Goal: Transaction & Acquisition: Purchase product/service

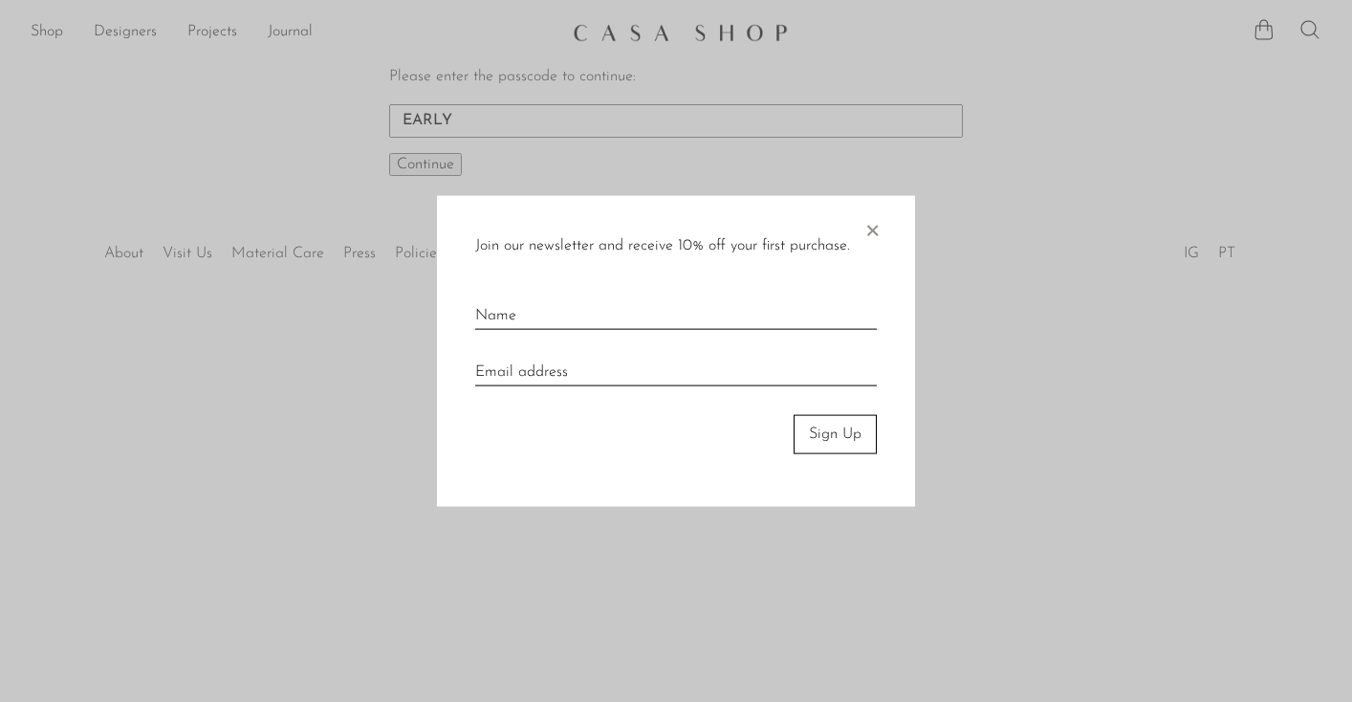
type input "EARLY"
click at [401, 164] on div at bounding box center [676, 351] width 1352 height 702
click at [872, 229] on span "×" at bounding box center [871, 226] width 19 height 61
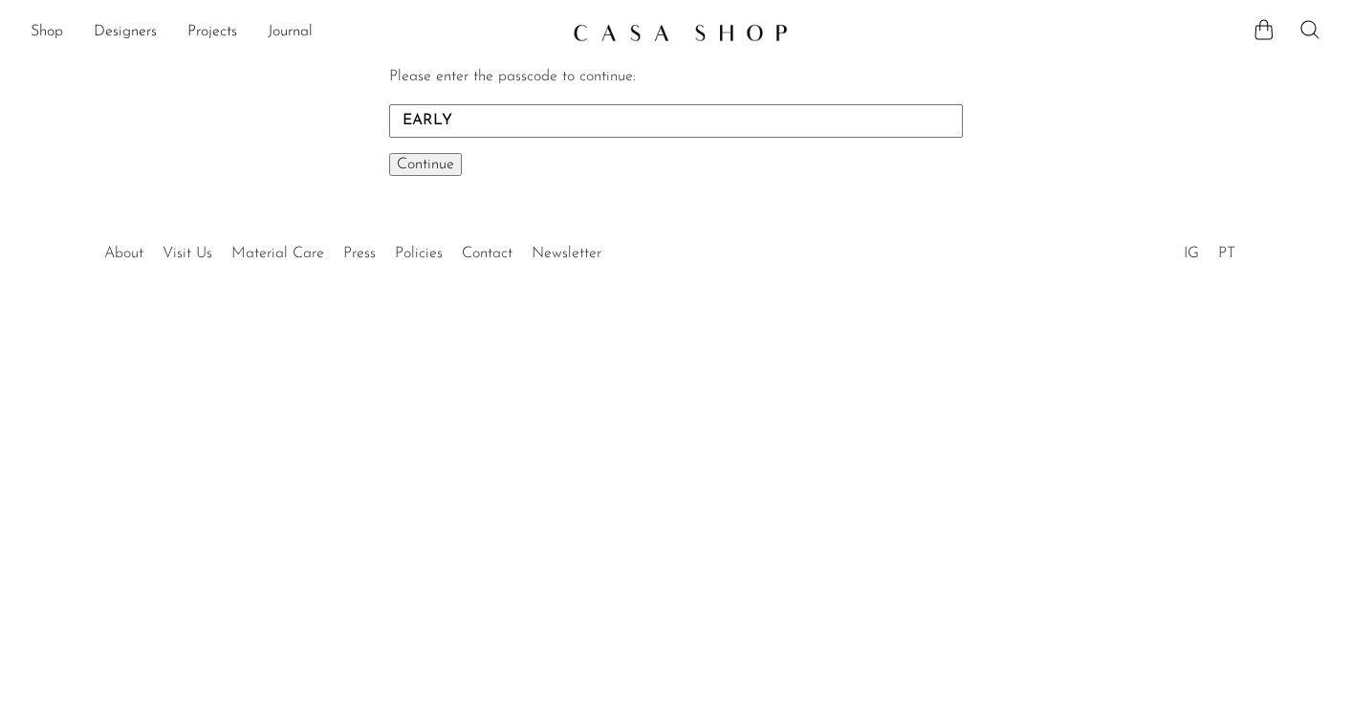
click at [412, 163] on span "Continue" at bounding box center [425, 164] width 57 height 15
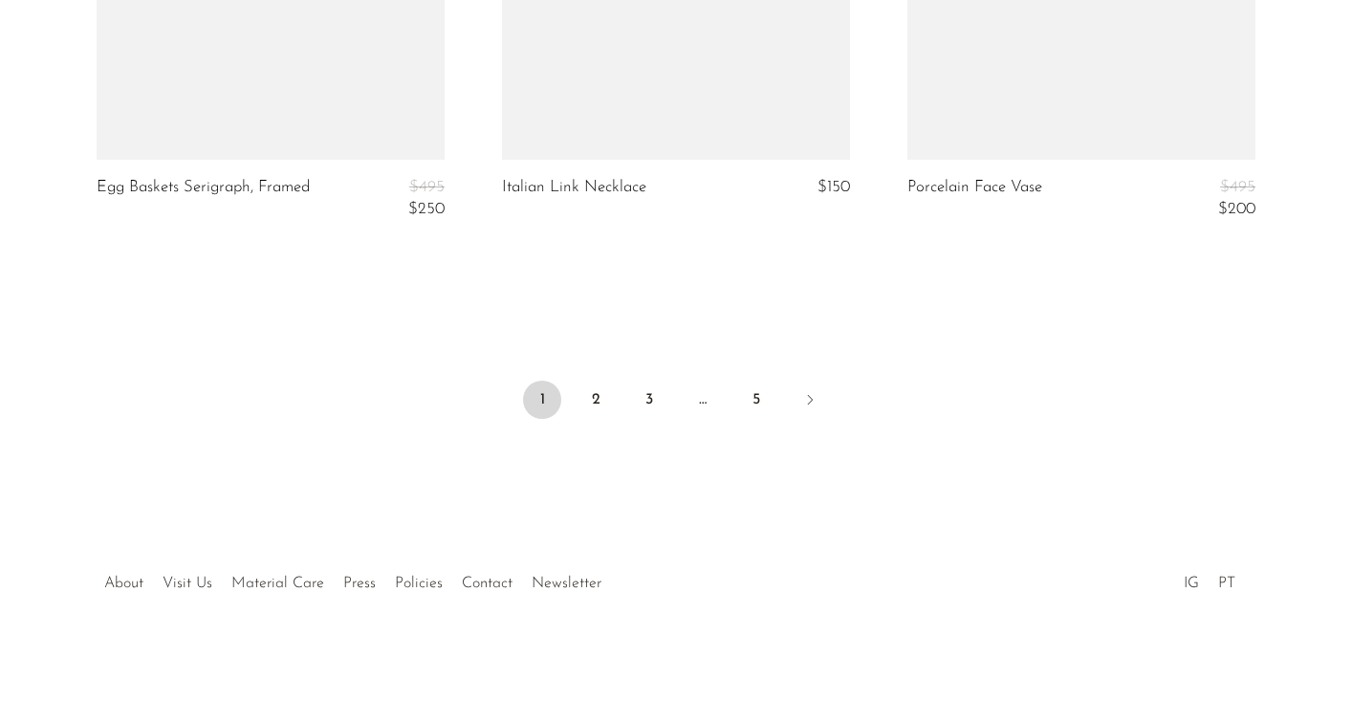
scroll to position [6962, 0]
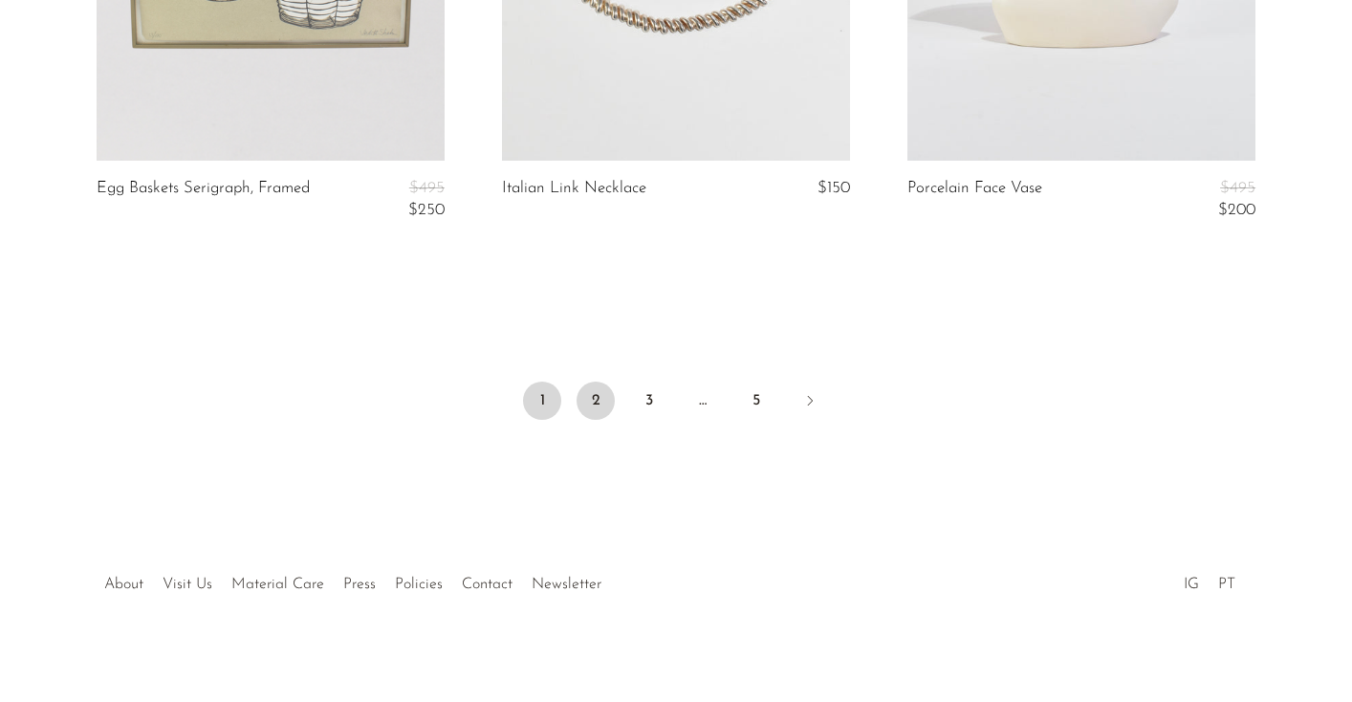
click at [597, 390] on link "2" at bounding box center [596, 400] width 38 height 38
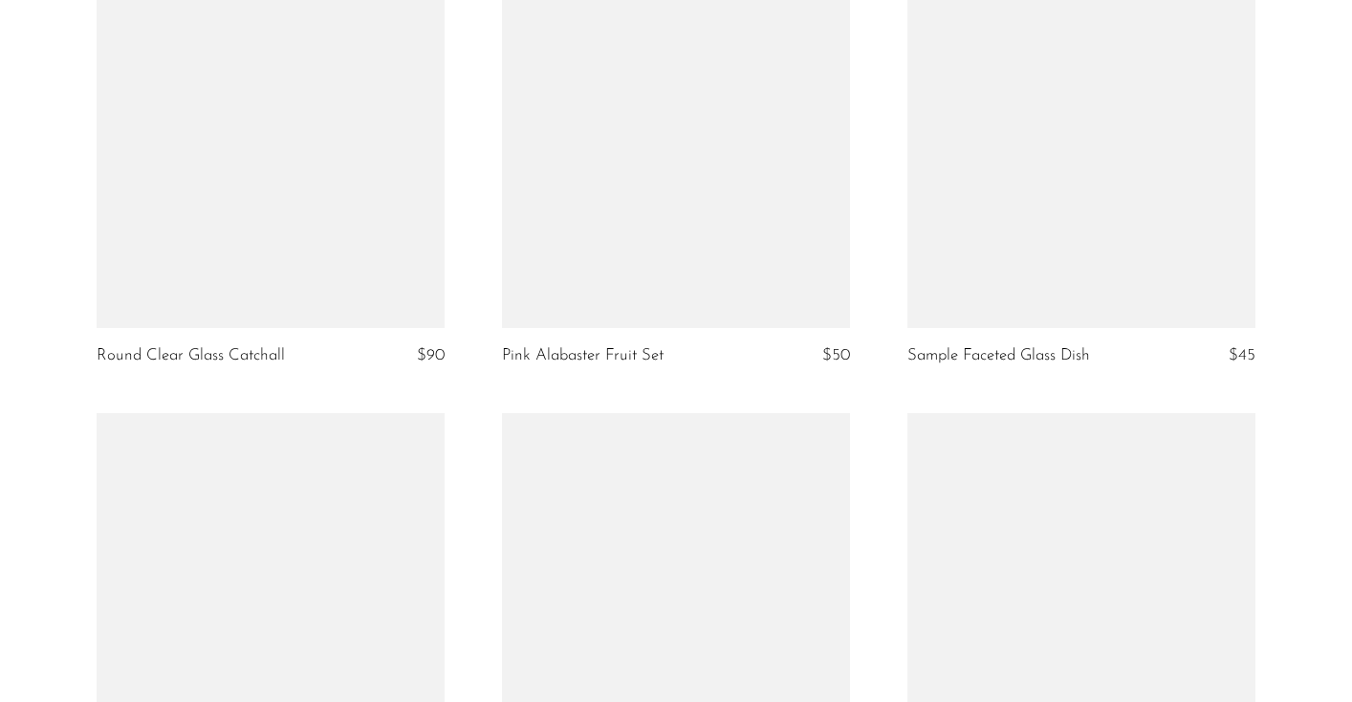
scroll to position [5574, 0]
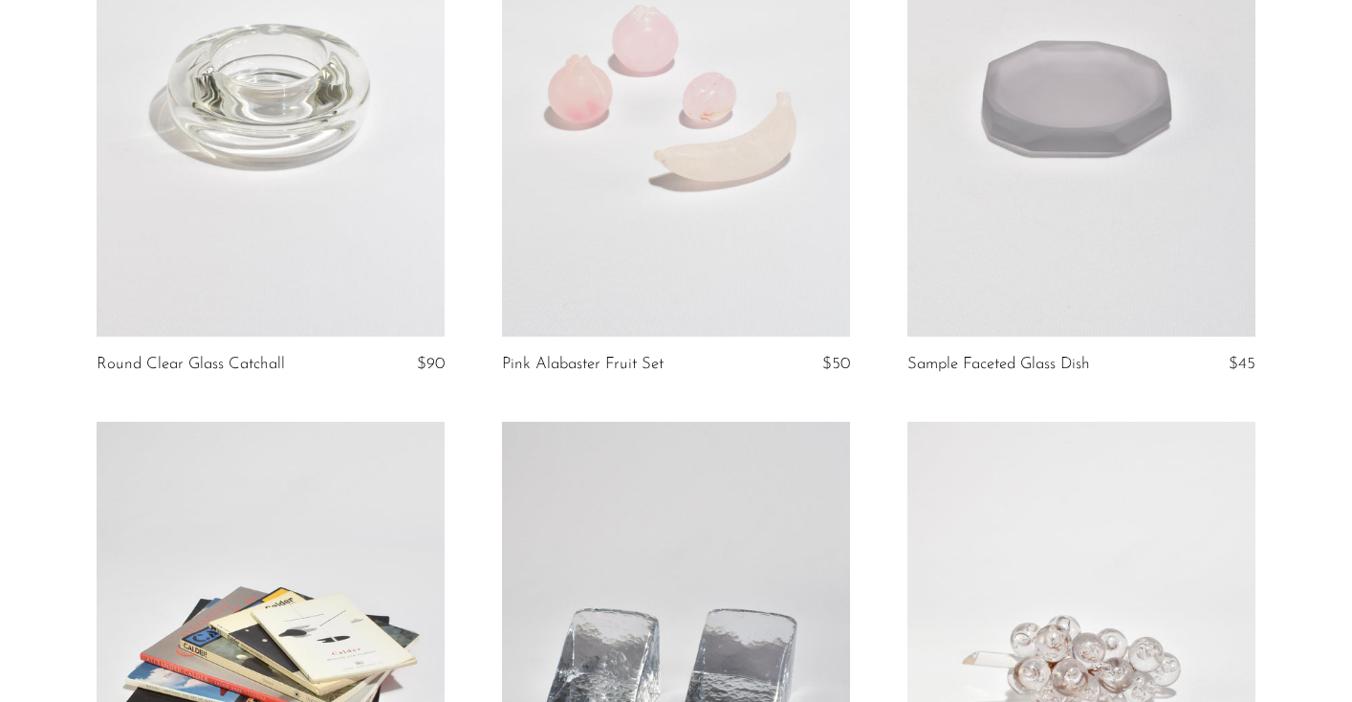
click at [355, 207] on link at bounding box center [271, 94] width 348 height 488
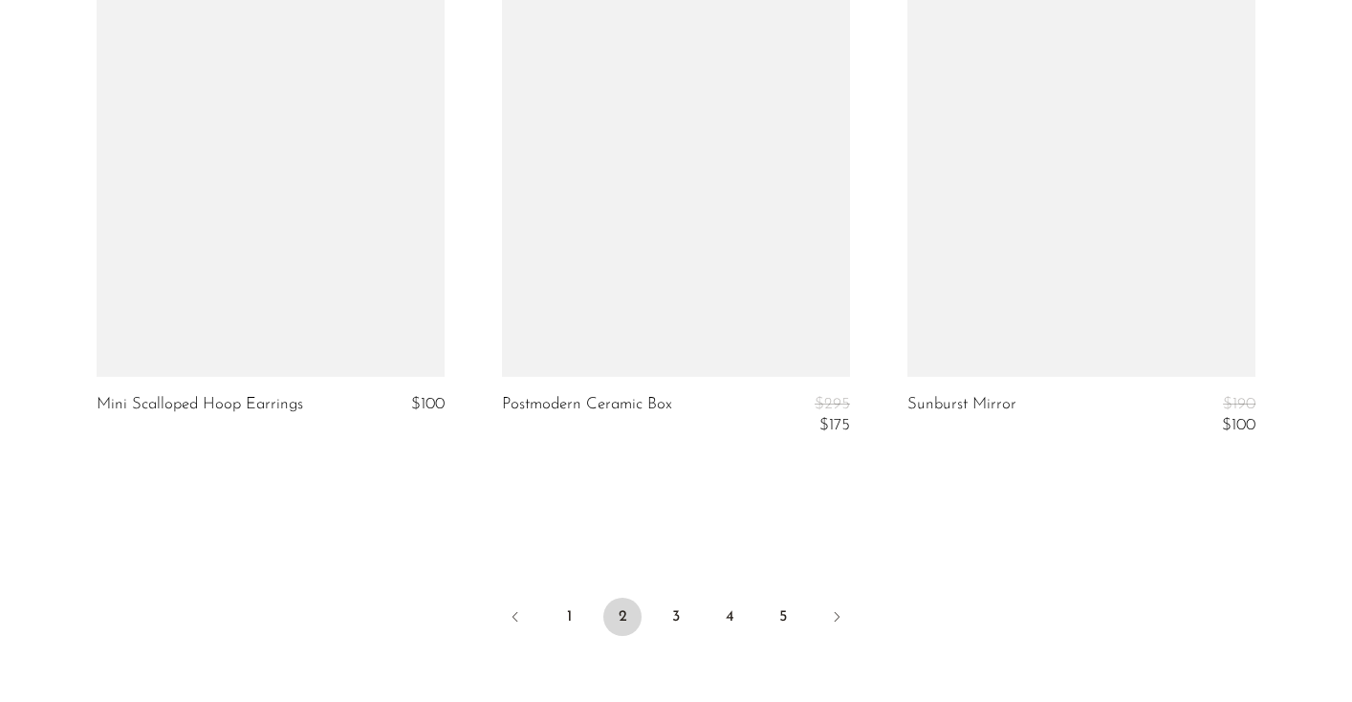
scroll to position [6706, 0]
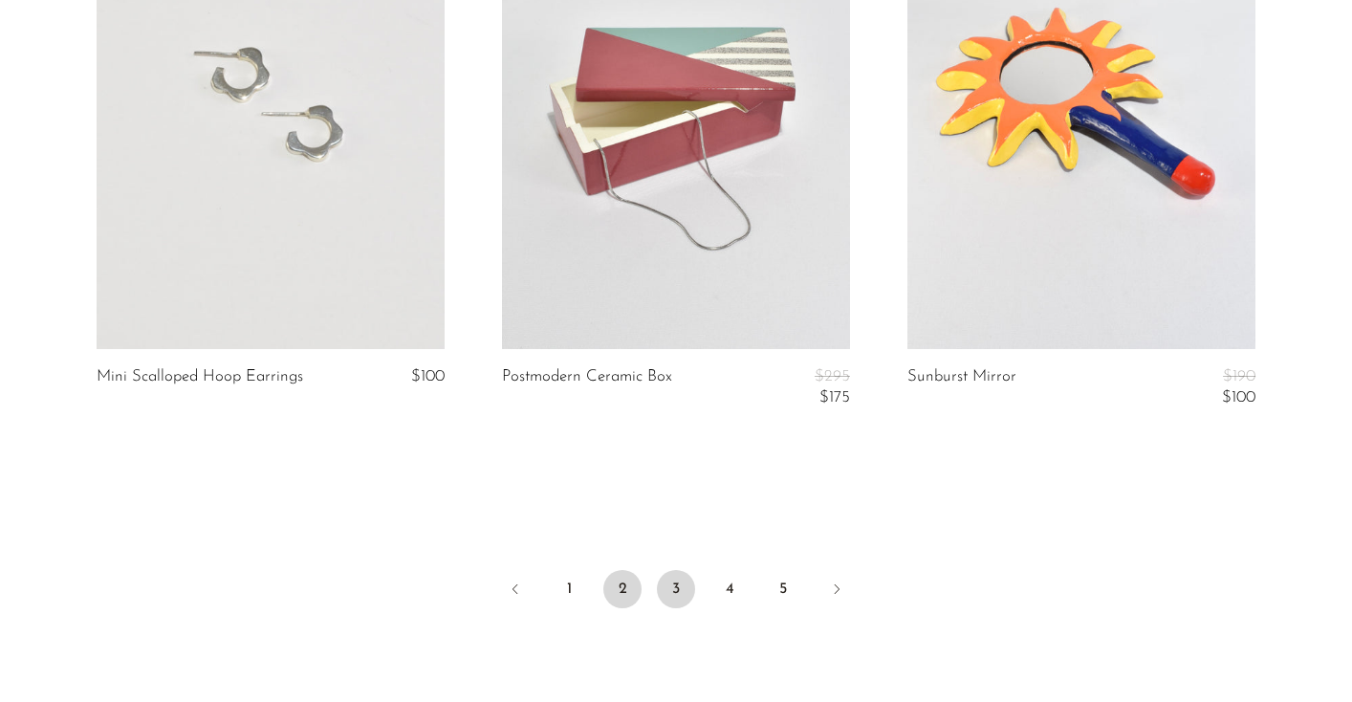
click at [677, 577] on link "3" at bounding box center [676, 589] width 38 height 38
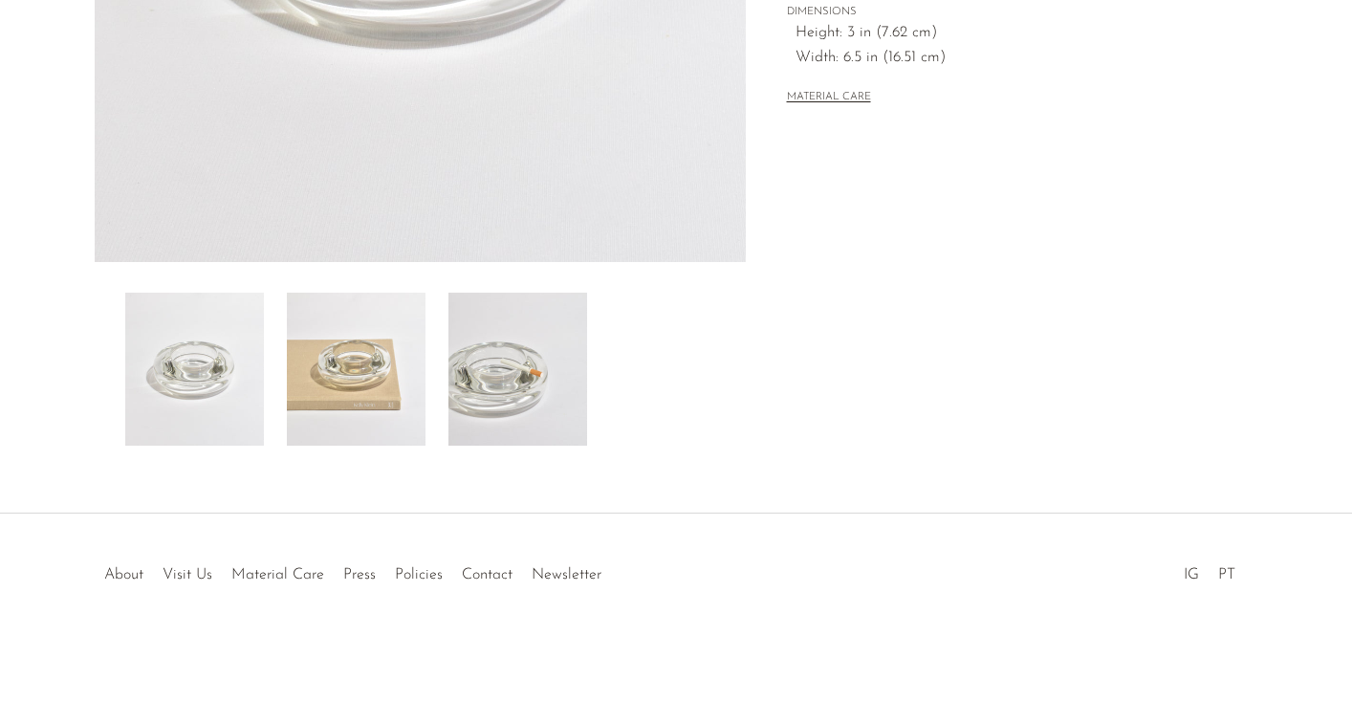
scroll to position [543, 0]
click at [342, 384] on img at bounding box center [356, 369] width 139 height 153
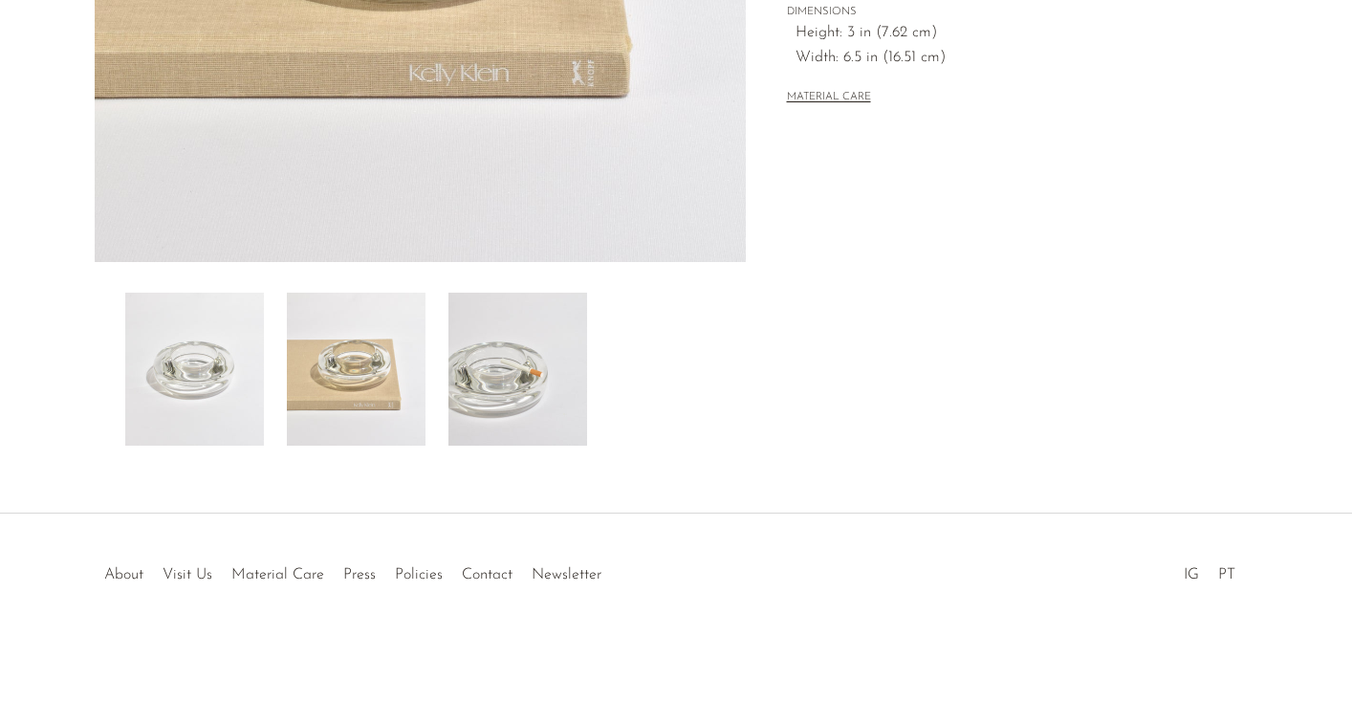
click at [525, 379] on img at bounding box center [517, 369] width 139 height 153
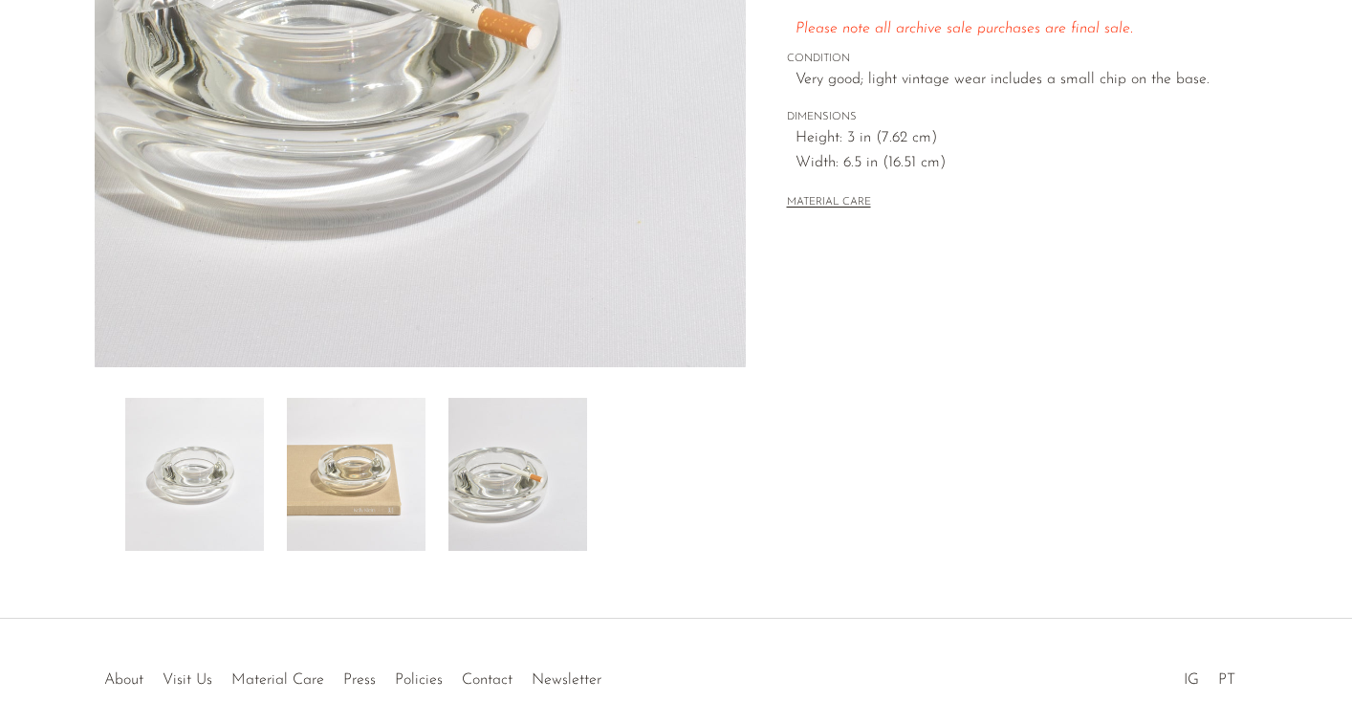
scroll to position [540, 0]
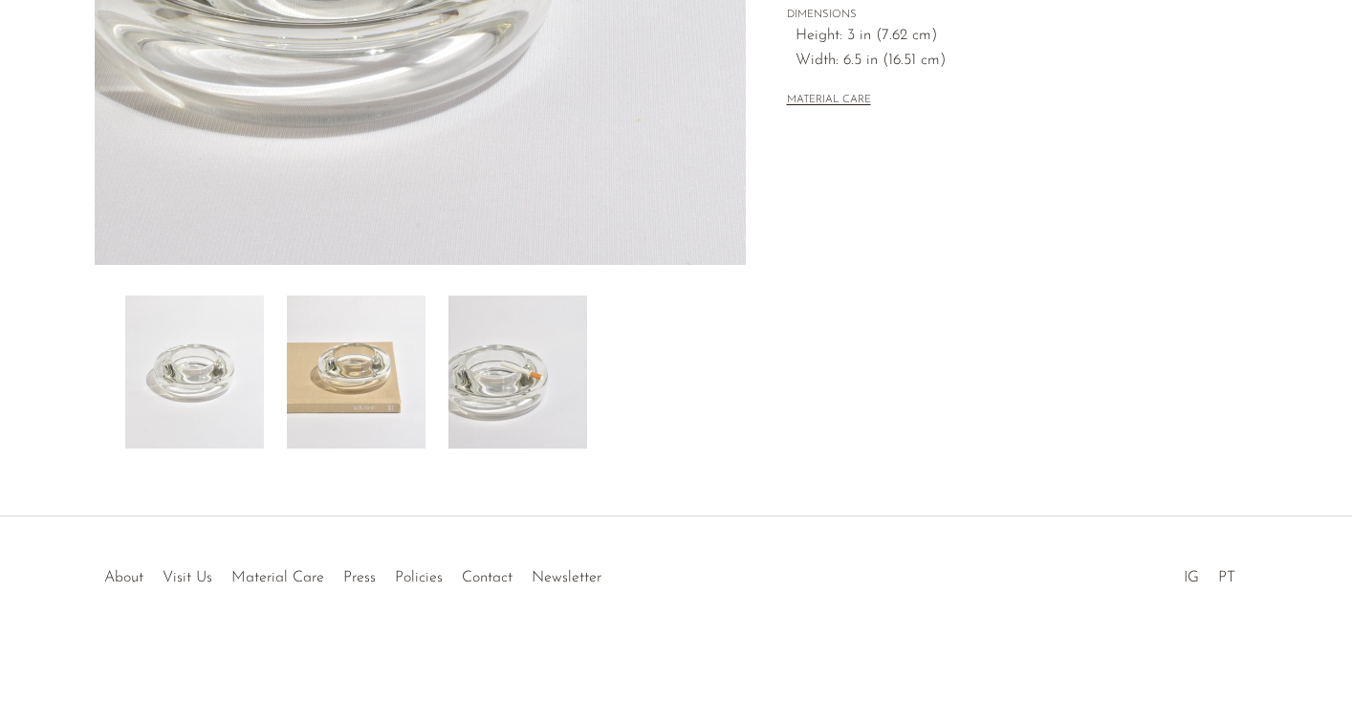
click at [362, 381] on img at bounding box center [356, 371] width 139 height 153
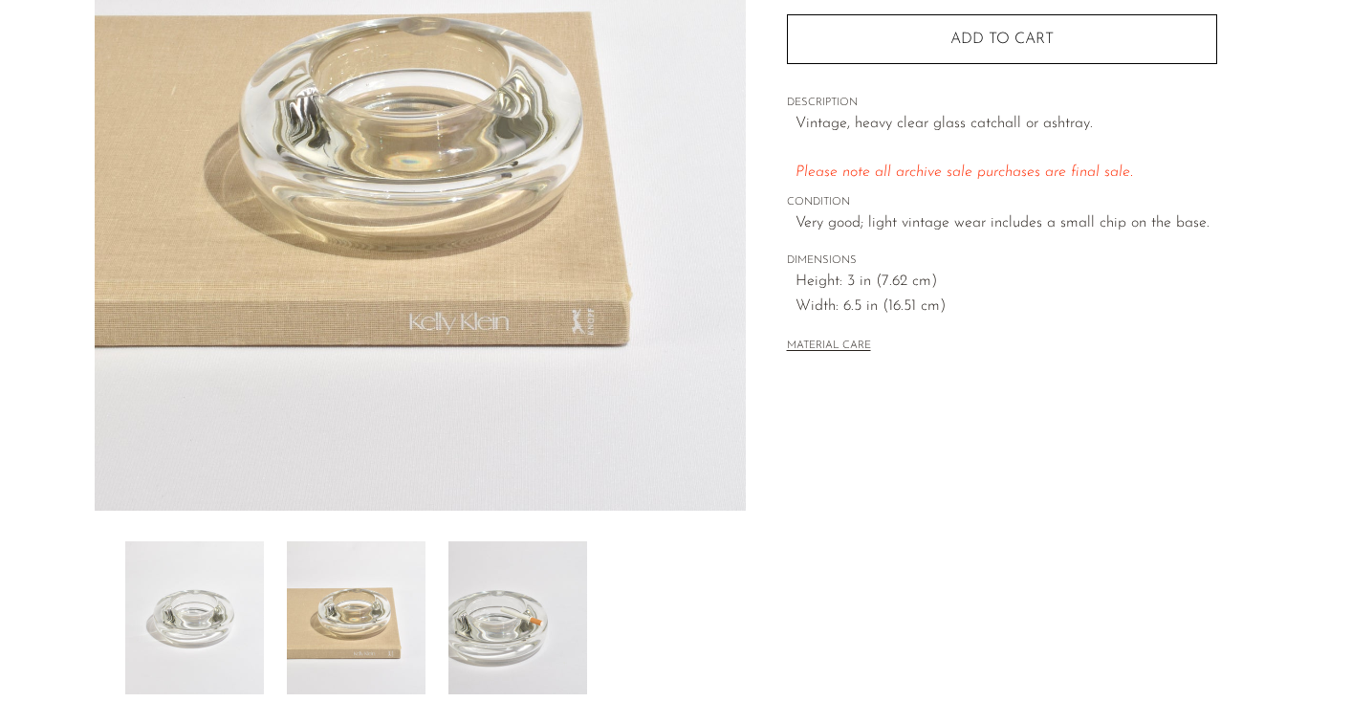
scroll to position [284, 0]
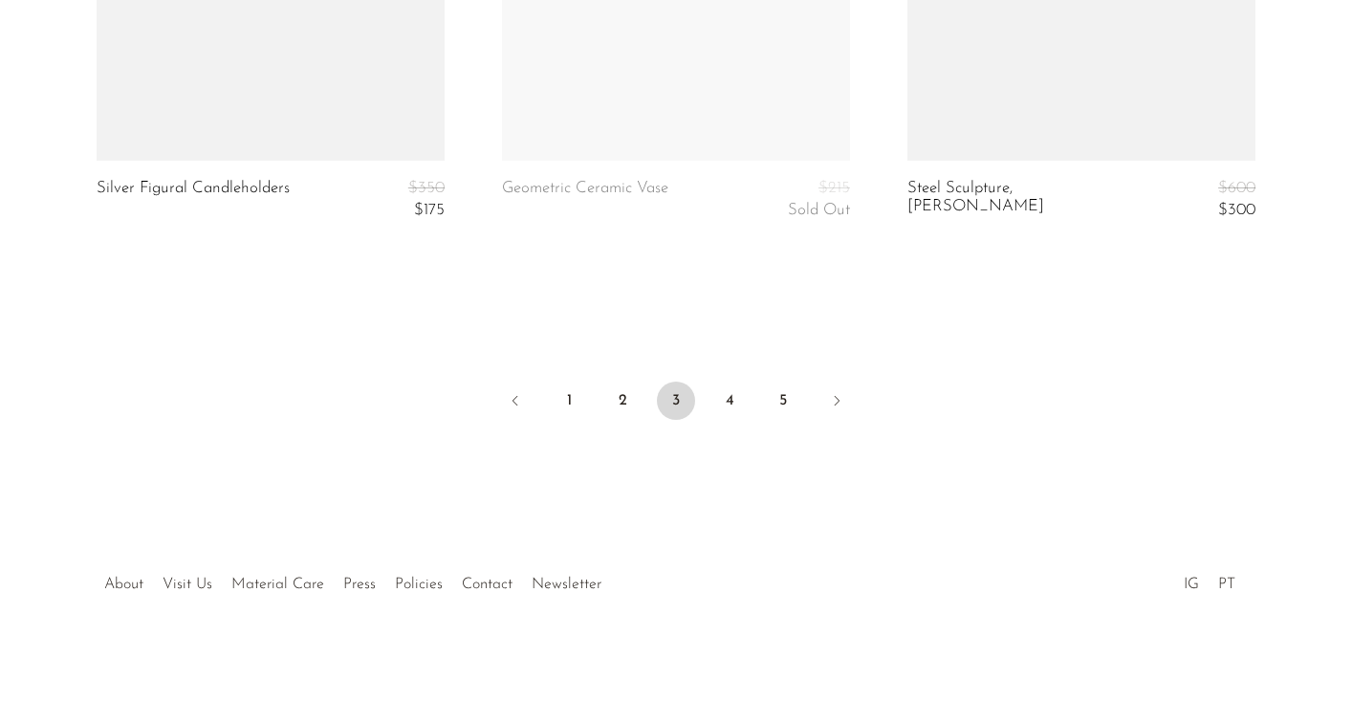
scroll to position [7008, 0]
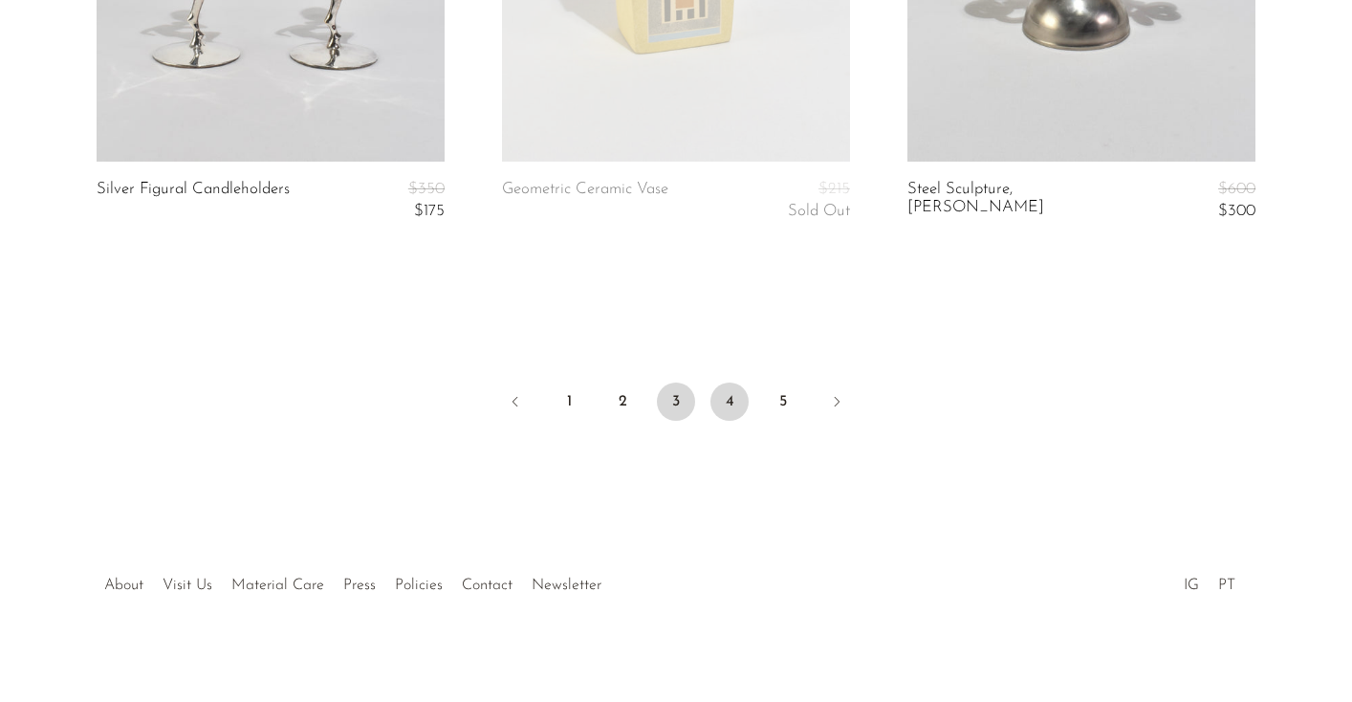
click at [726, 391] on link "4" at bounding box center [729, 401] width 38 height 38
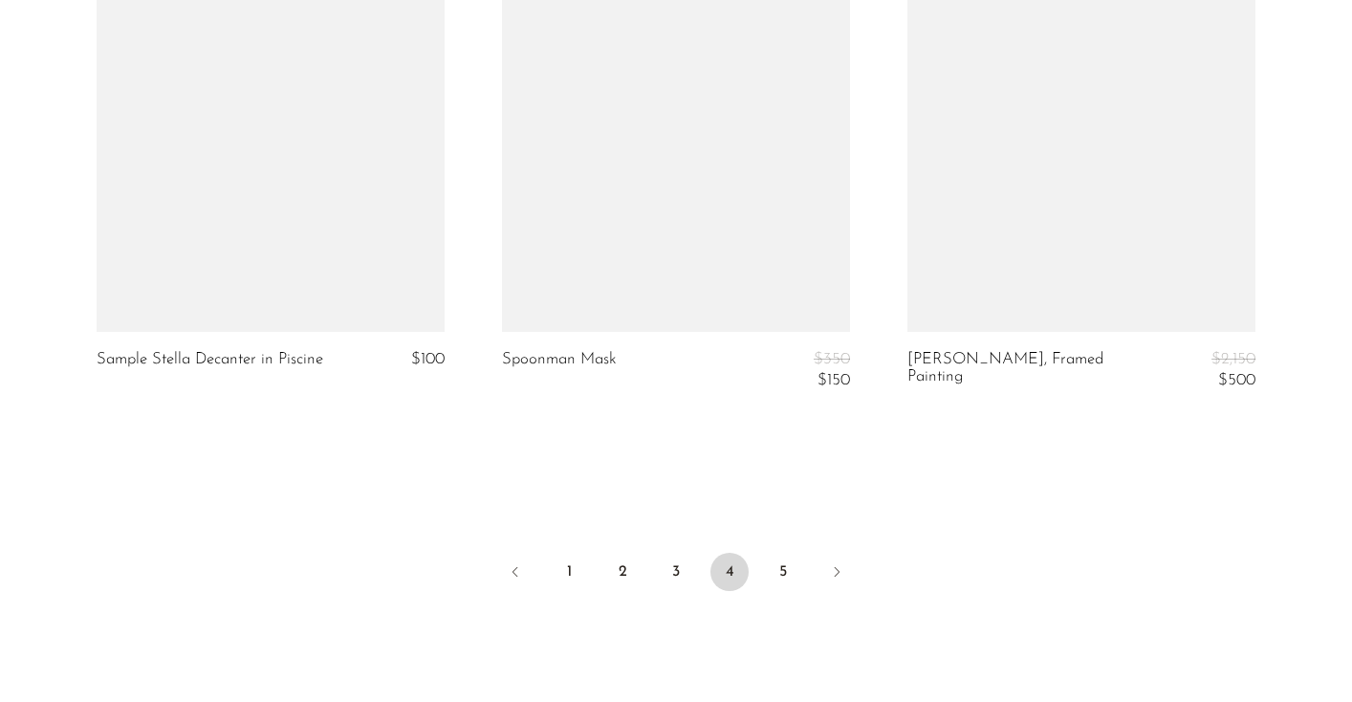
scroll to position [6861, 0]
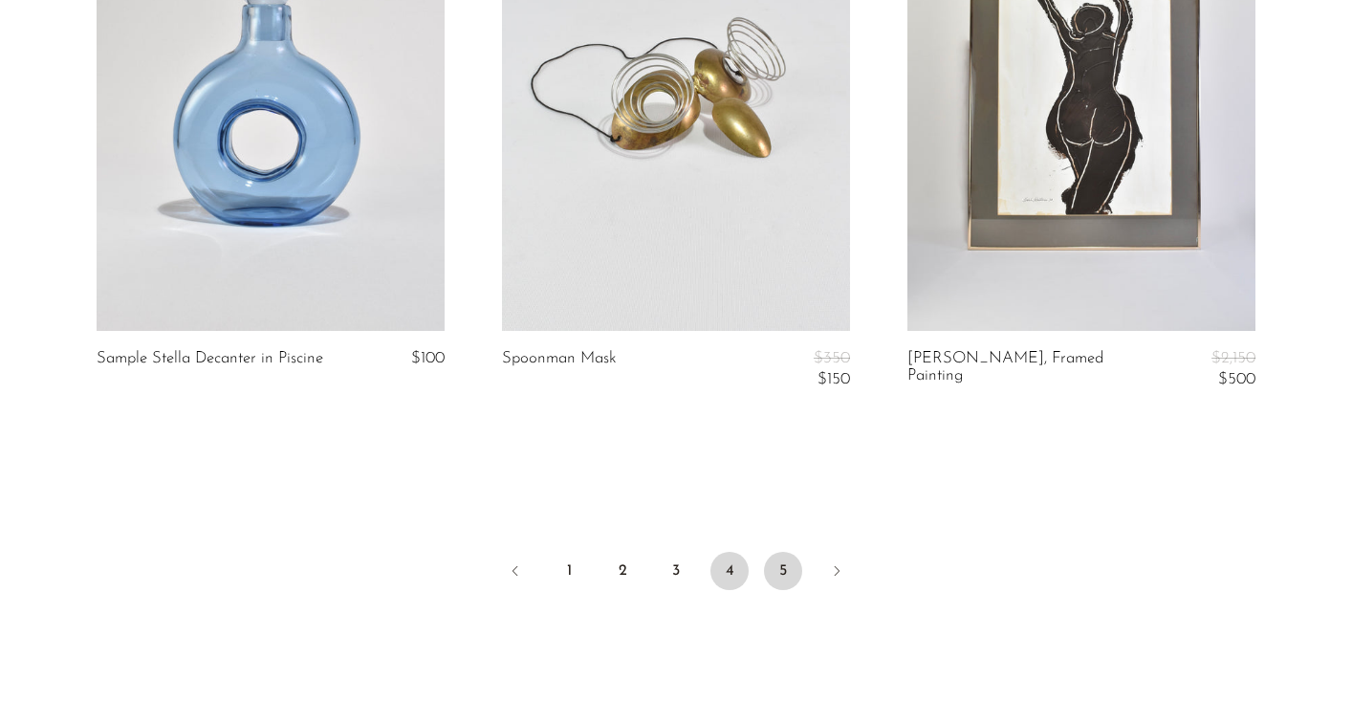
click at [778, 560] on link "5" at bounding box center [783, 571] width 38 height 38
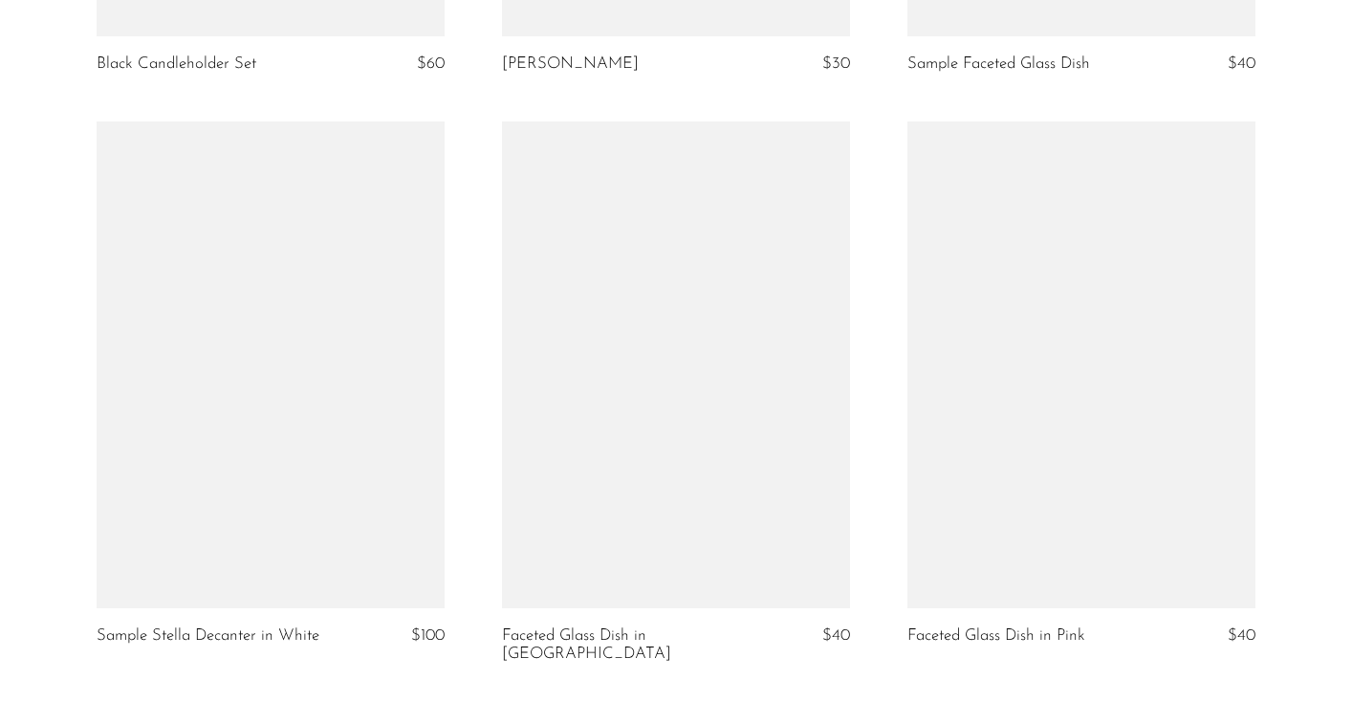
scroll to position [1785, 0]
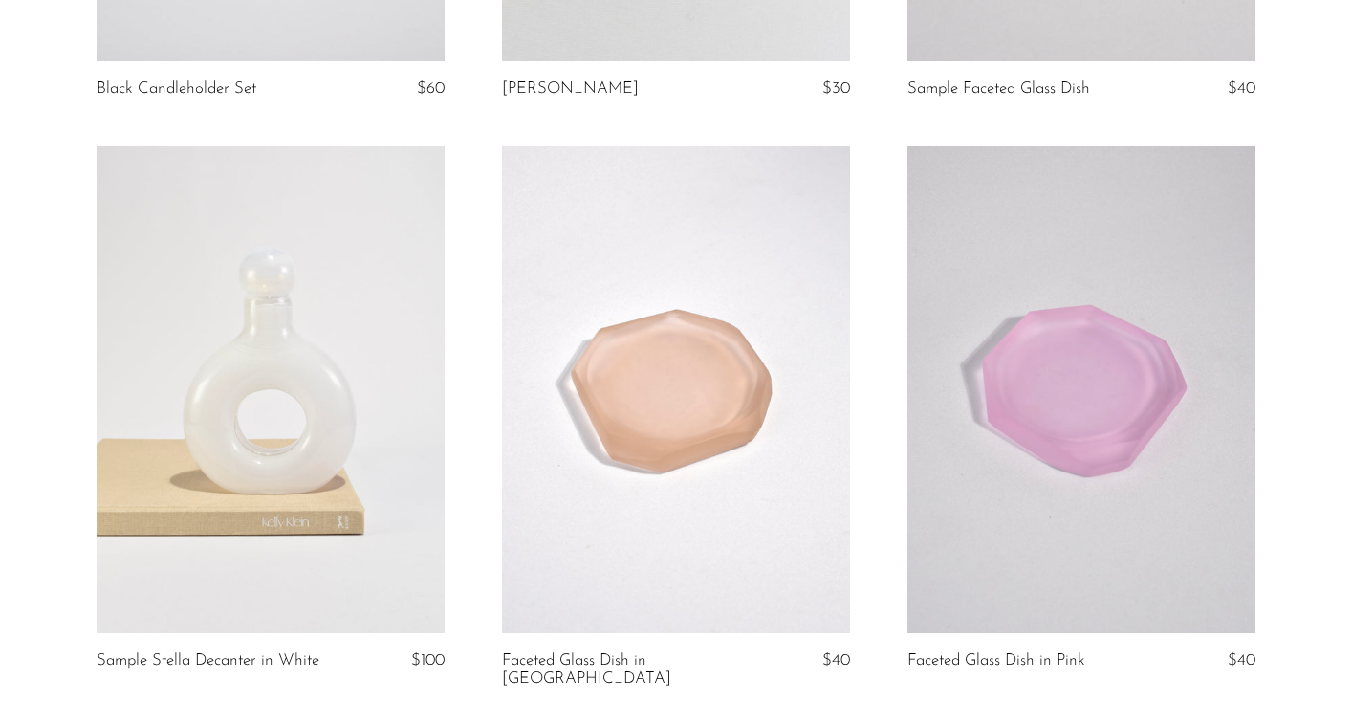
click at [716, 446] on link at bounding box center [676, 390] width 348 height 488
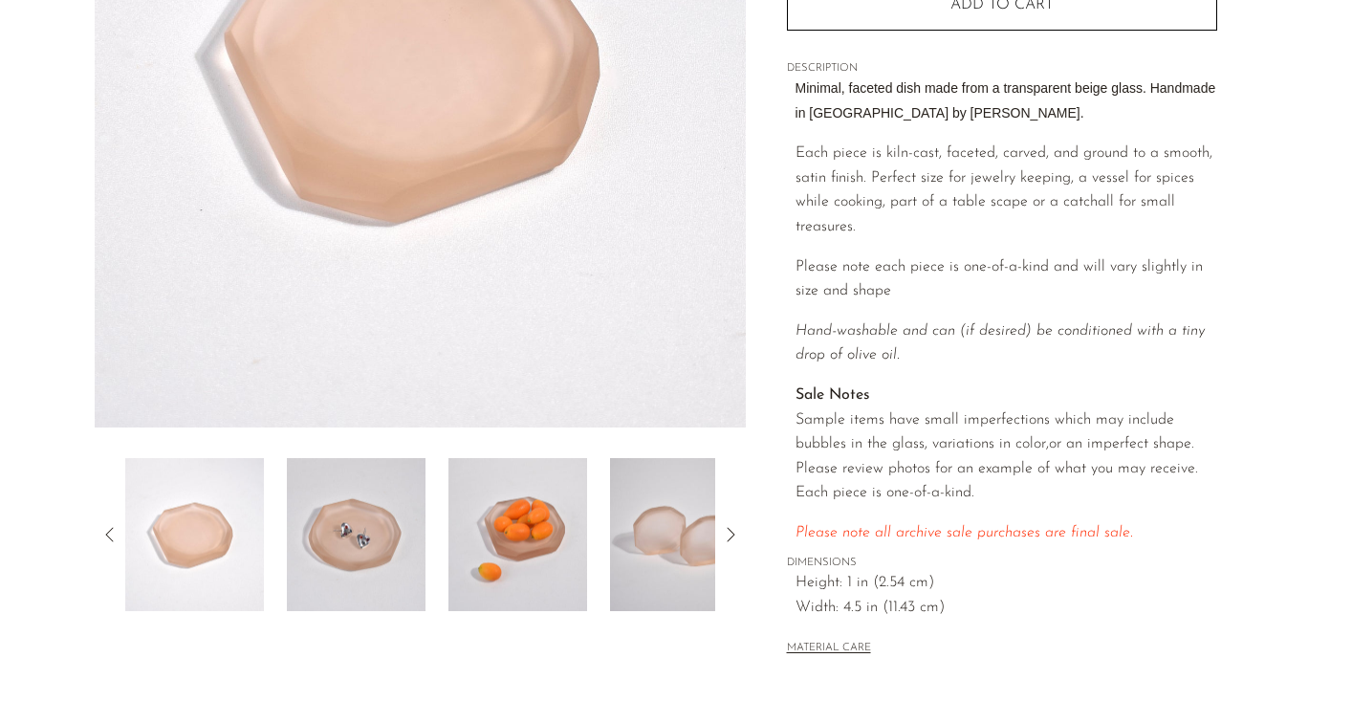
scroll to position [298, 0]
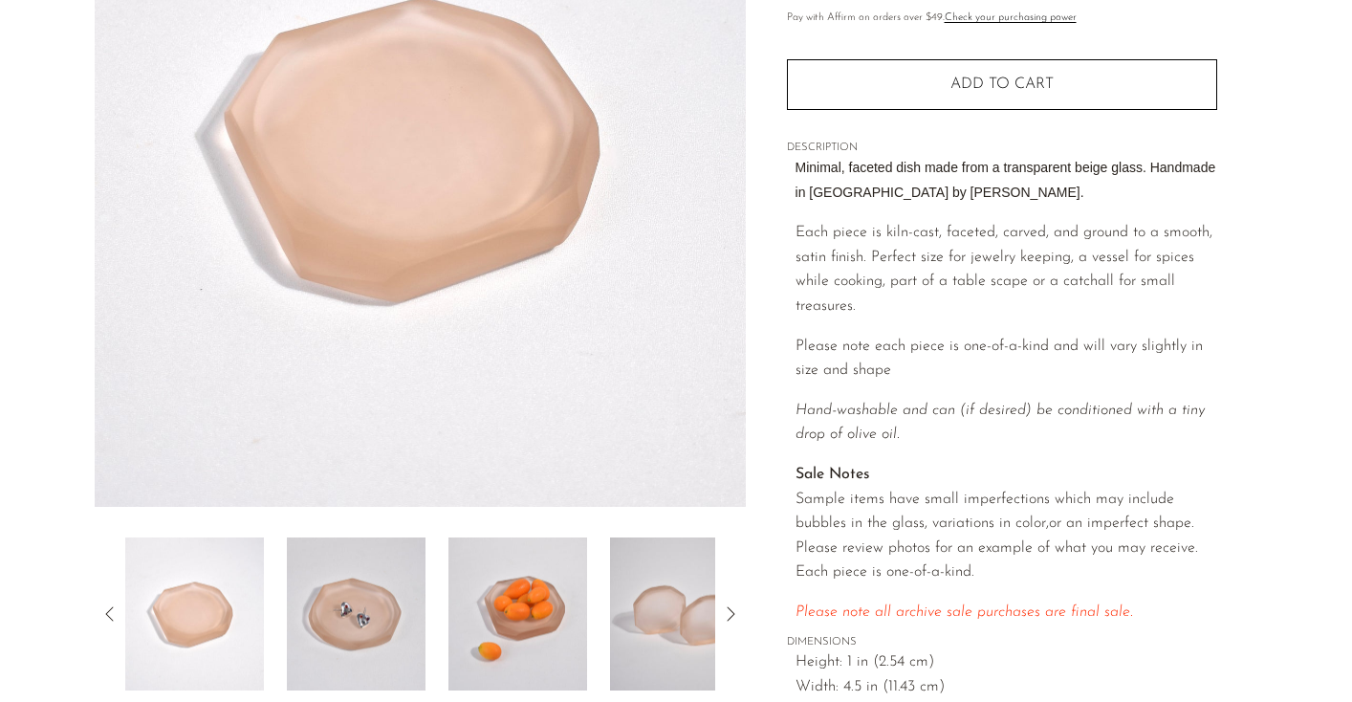
click at [410, 562] on img at bounding box center [356, 613] width 139 height 153
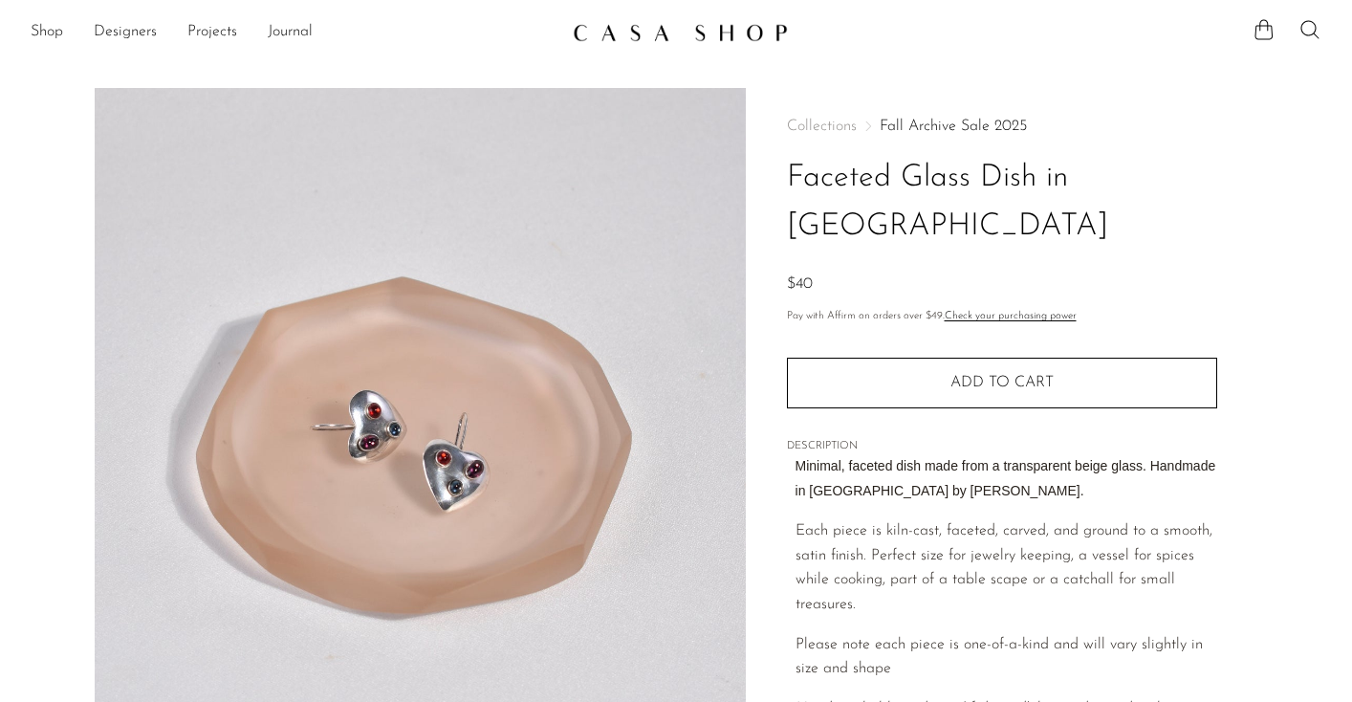
scroll to position [0, 0]
click at [54, 29] on link "Shop" at bounding box center [47, 32] width 33 height 25
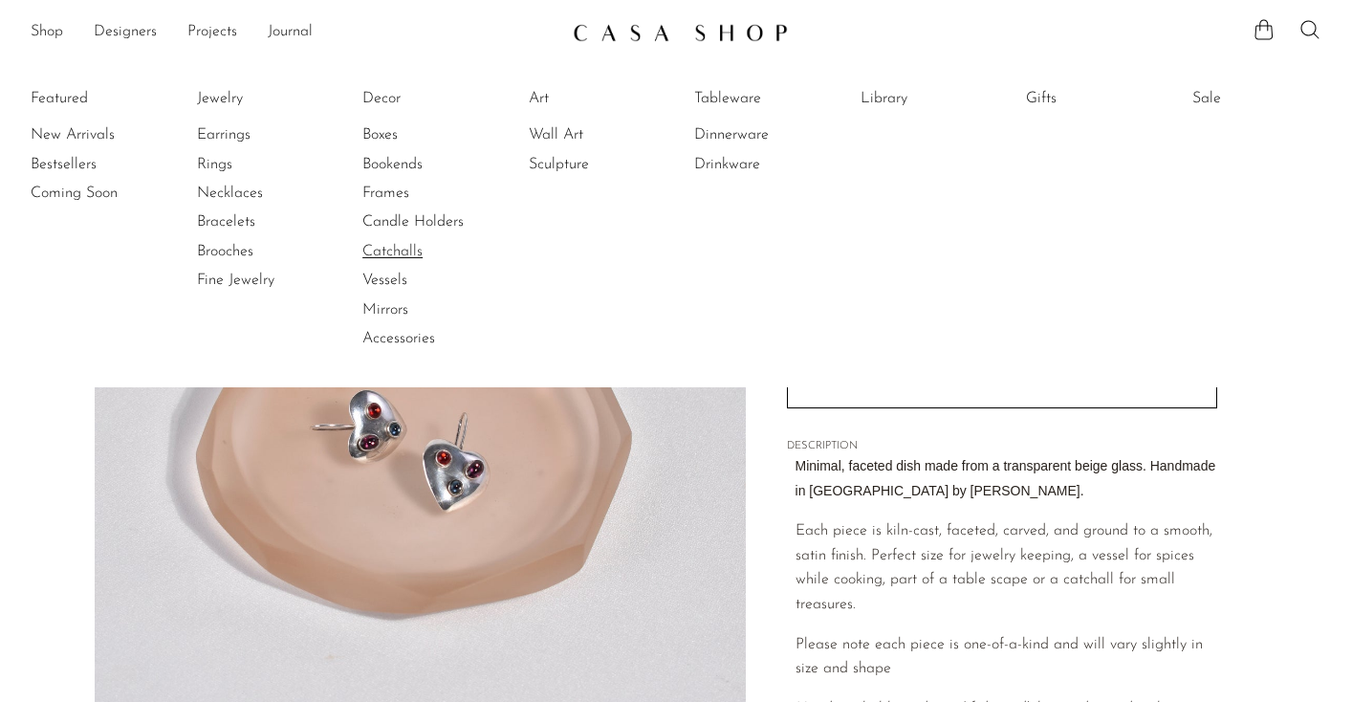
click at [399, 246] on link "Catchalls" at bounding box center [433, 251] width 143 height 21
